Goal: Information Seeking & Learning: Learn about a topic

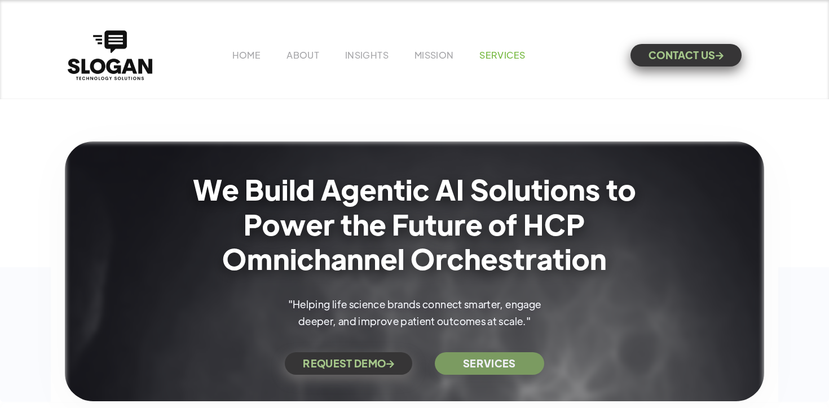
click at [503, 53] on link "SERVICES" at bounding box center [502, 55] width 46 height 12
click at [365, 51] on link "INSIGHTS" at bounding box center [366, 55] width 43 height 12
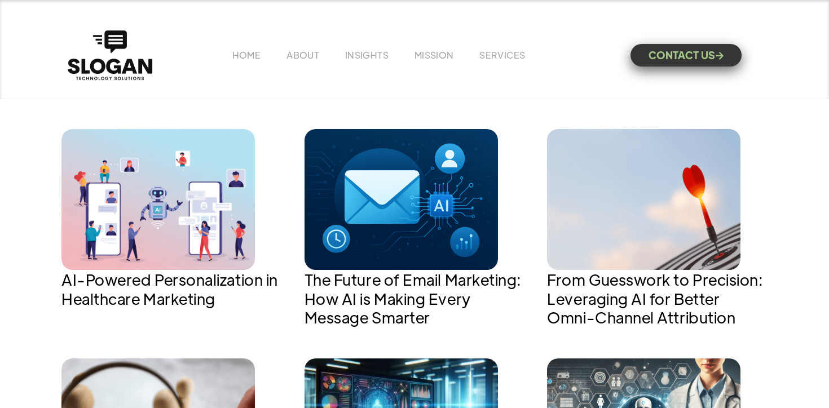
scroll to position [466, 0]
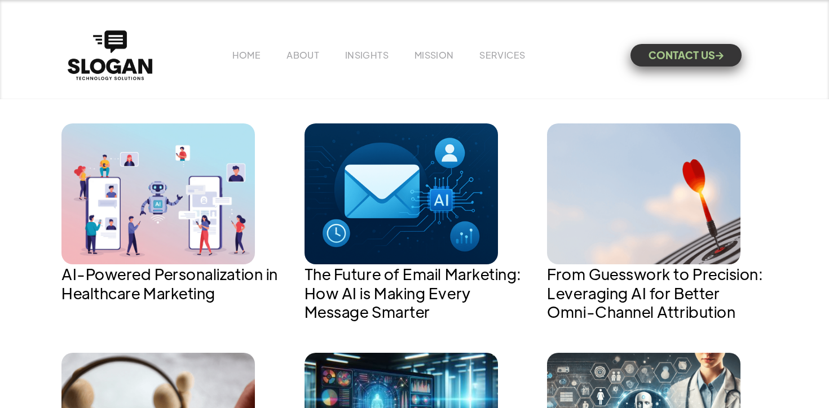
click at [199, 195] on img at bounding box center [157, 193] width 193 height 141
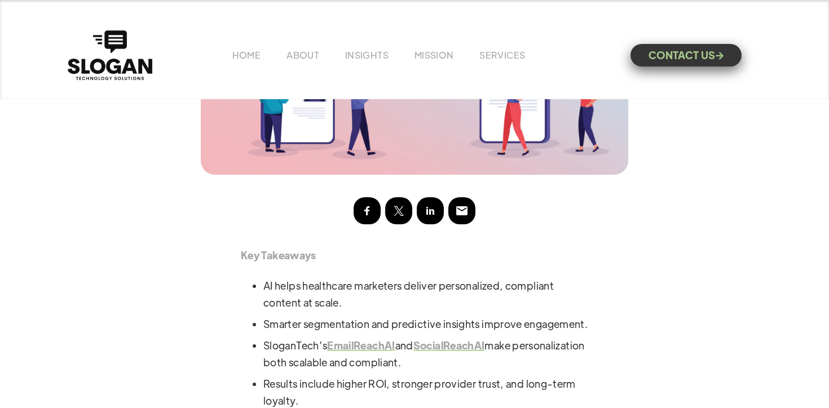
scroll to position [350, 0]
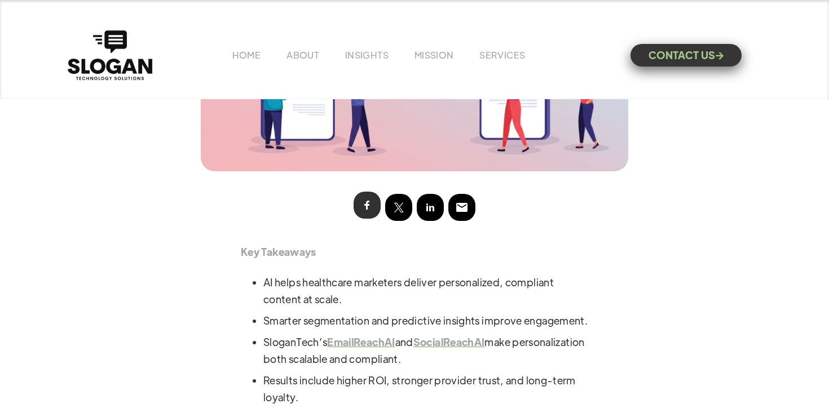
click at [371, 205] on img at bounding box center [367, 205] width 14 height 14
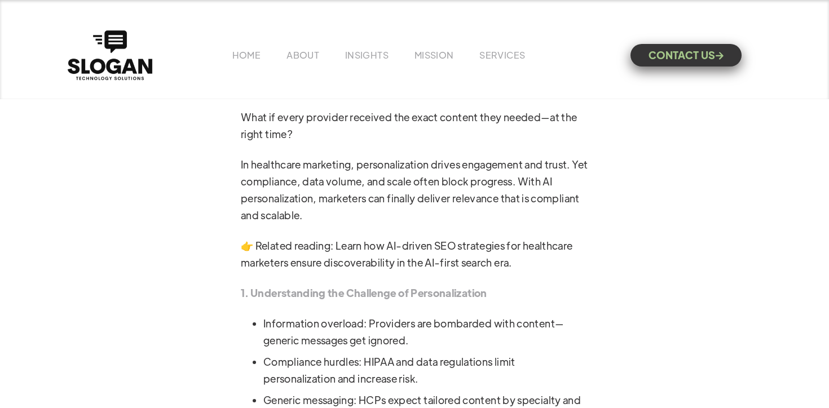
scroll to position [691, 0]
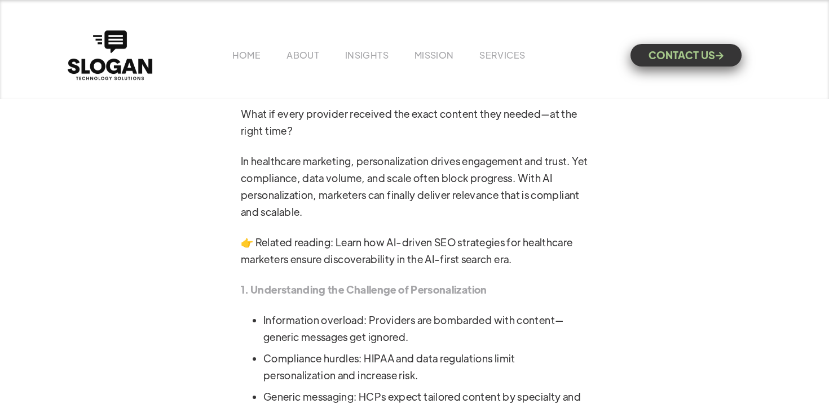
click at [454, 261] on p "👉 Related reading: Learn how AI-driven SEO strategies for healthcare marketers …" at bounding box center [414, 251] width 347 height 34
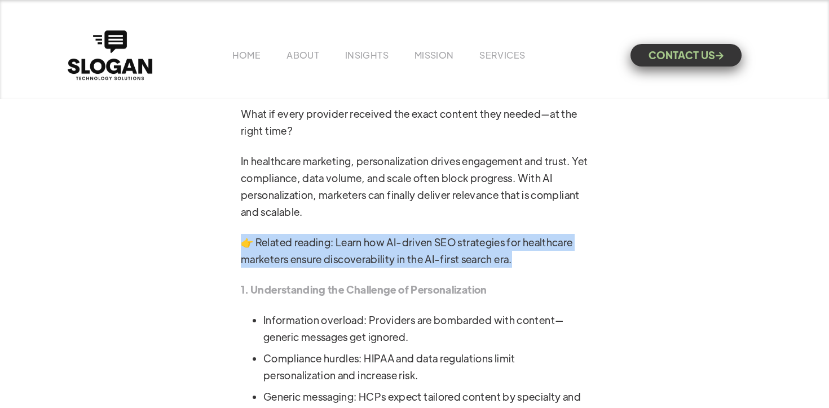
drag, startPoint x: 524, startPoint y: 272, endPoint x: 233, endPoint y: 251, distance: 292.2
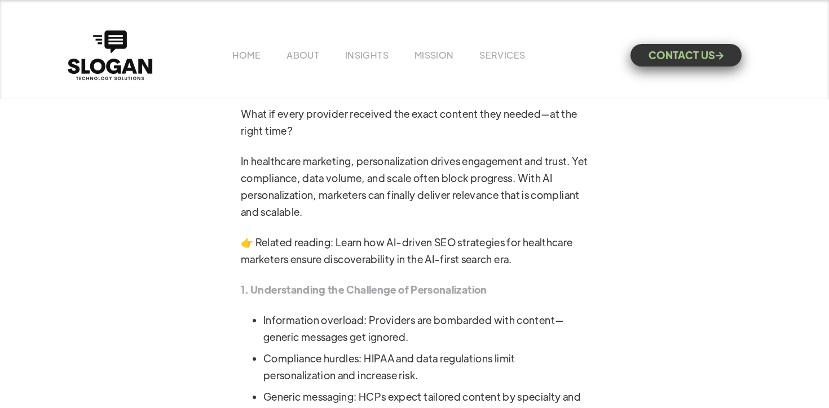
click at [300, 262] on p "👉 Related reading: Learn how AI-driven SEO strategies for healthcare marketers …" at bounding box center [414, 251] width 347 height 34
click at [334, 268] on p "👉 Related reading: Learn how AI-driven SEO strategies for healthcare marketers …" at bounding box center [414, 251] width 347 height 34
click at [312, 254] on p "👉 Related reading: Learn how AI-driven SEO strategies for healthcare marketers …" at bounding box center [414, 251] width 347 height 34
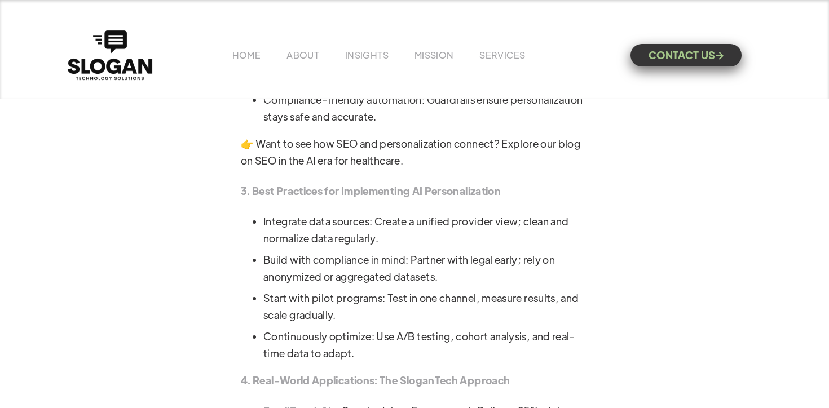
scroll to position [1257, 0]
click at [377, 163] on p "👉 Want to see how SEO and personalization connect? Explore our blog on SEO in t…" at bounding box center [414, 151] width 347 height 34
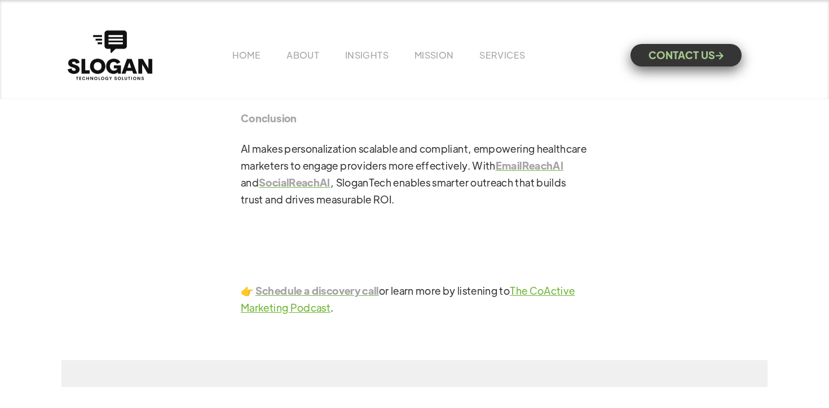
scroll to position [1840, 0]
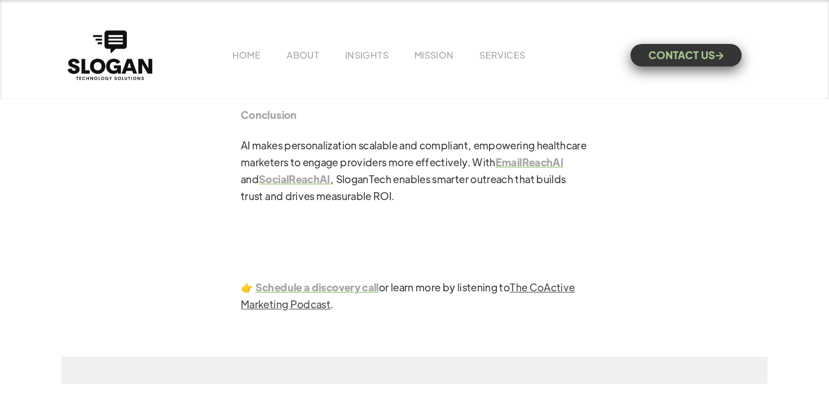
click at [529, 305] on link "The CoActive Marketing Podcast" at bounding box center [408, 296] width 334 height 30
click at [363, 294] on strong "Schedule a discovery call" at bounding box center [316, 287] width 123 height 13
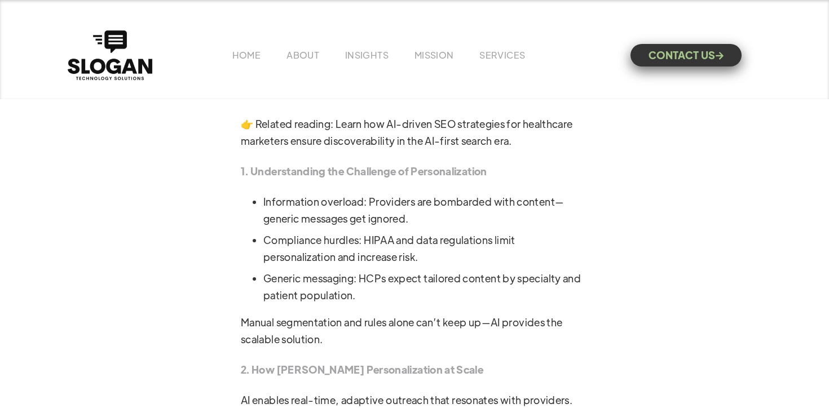
scroll to position [808, 0]
click at [321, 151] on p "👉 Related reading: Learn how AI-driven SEO strategies for healthcare marketers …" at bounding box center [414, 134] width 347 height 34
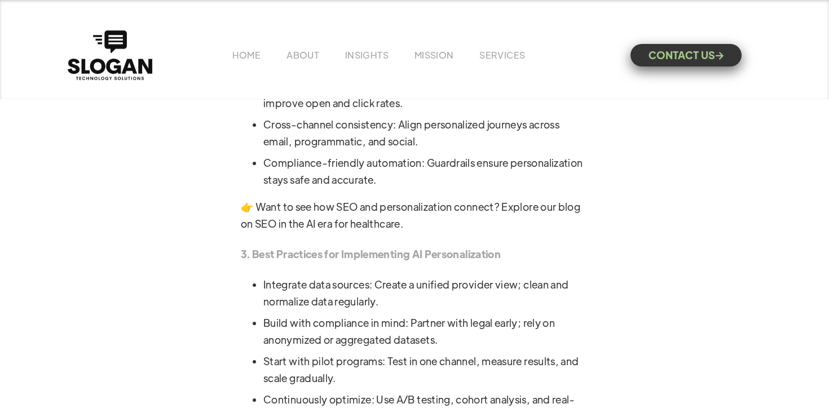
scroll to position [1201, 0]
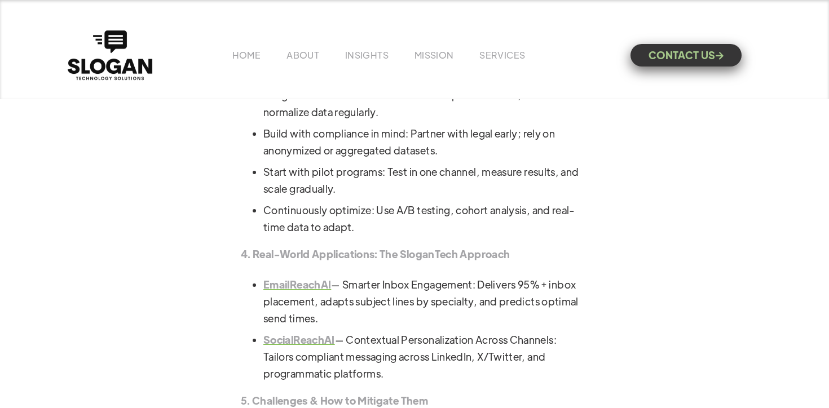
scroll to position [1339, 0]
